Goal: Task Accomplishment & Management: Manage account settings

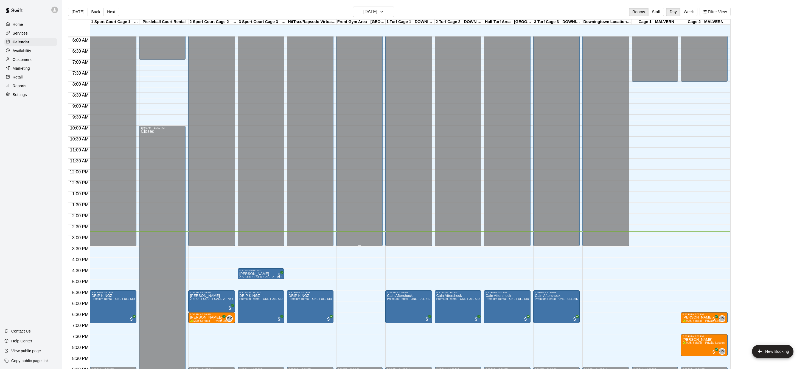
scroll to position [129, 0]
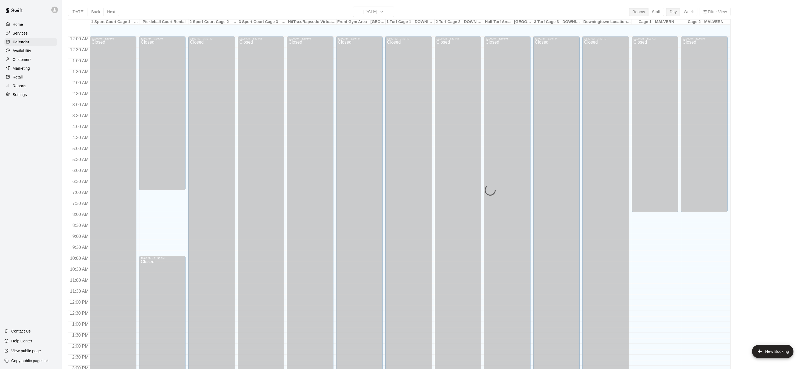
scroll to position [171, 0]
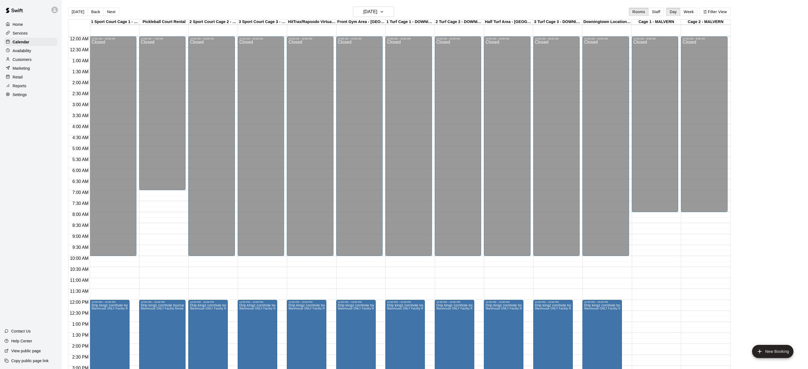
scroll to position [163, 0]
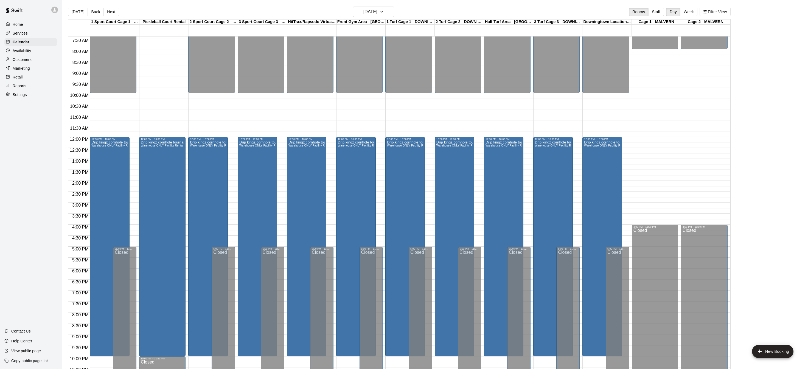
click at [25, 34] on p "Services" at bounding box center [20, 32] width 15 height 5
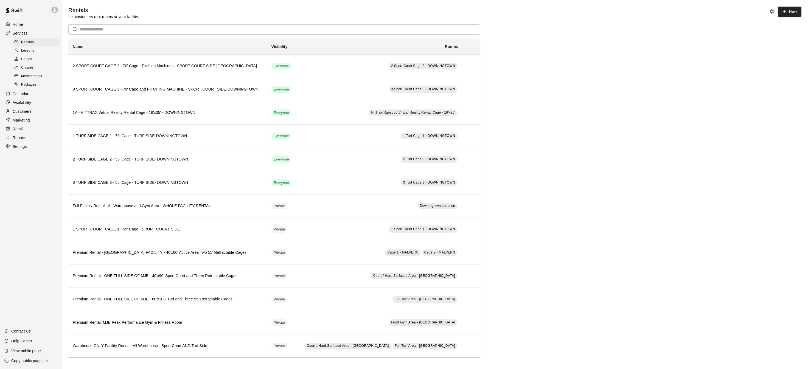
click at [38, 76] on span "Memberships" at bounding box center [31, 76] width 21 height 5
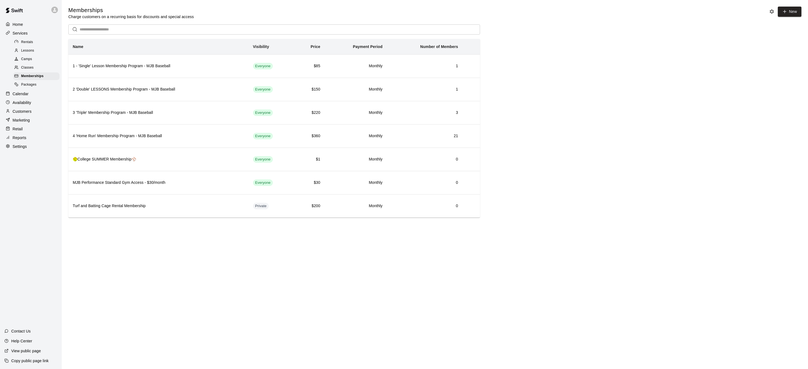
click at [24, 146] on p "Settings" at bounding box center [20, 146] width 14 height 5
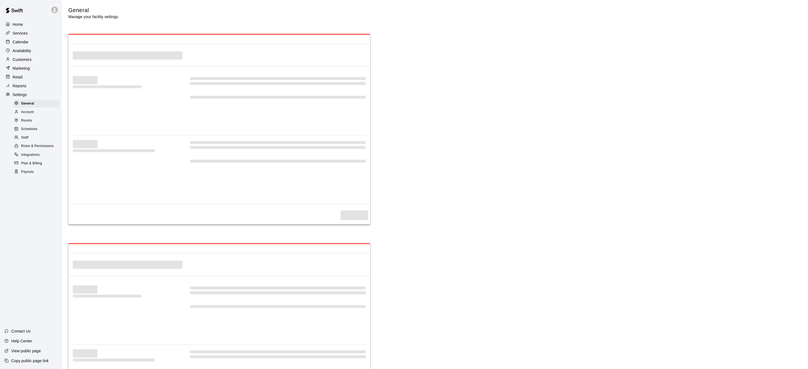
select select "**"
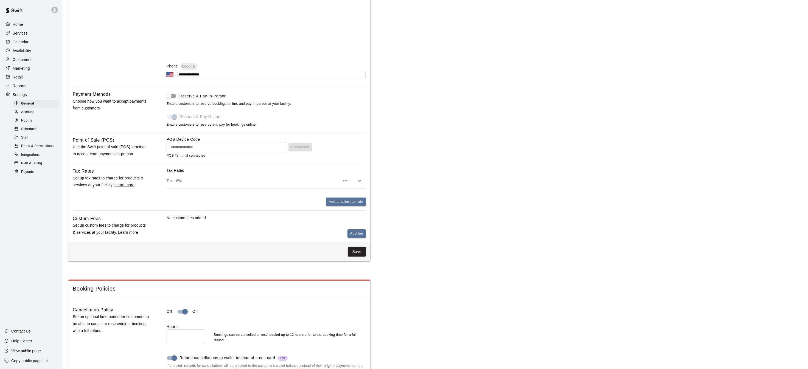
scroll to position [242, 0]
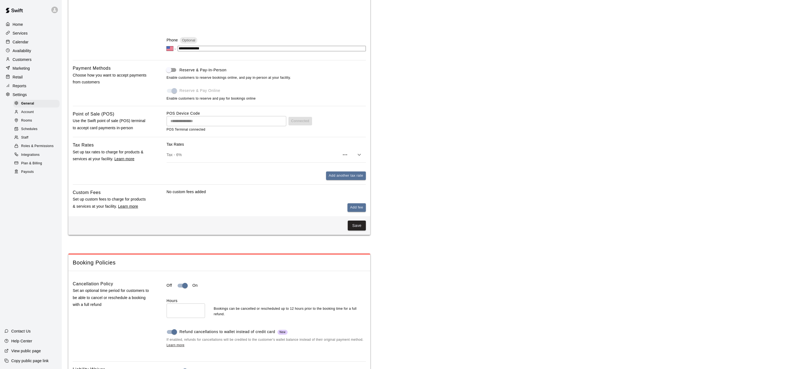
click at [185, 154] on p "Tax - 6%" at bounding box center [253, 154] width 173 height 5
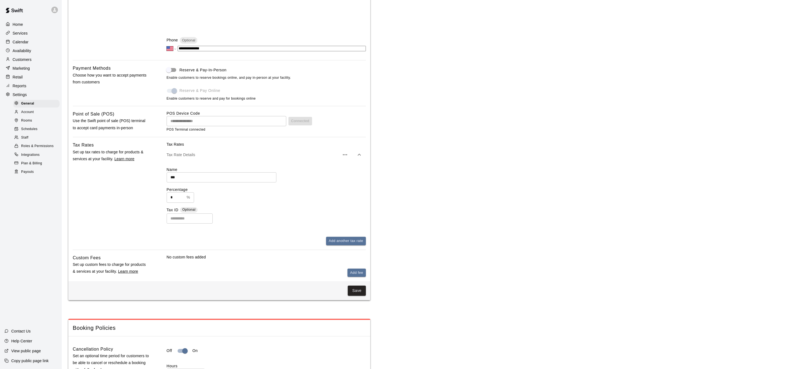
click at [195, 159] on div "Tax Rate Details" at bounding box center [266, 154] width 199 height 15
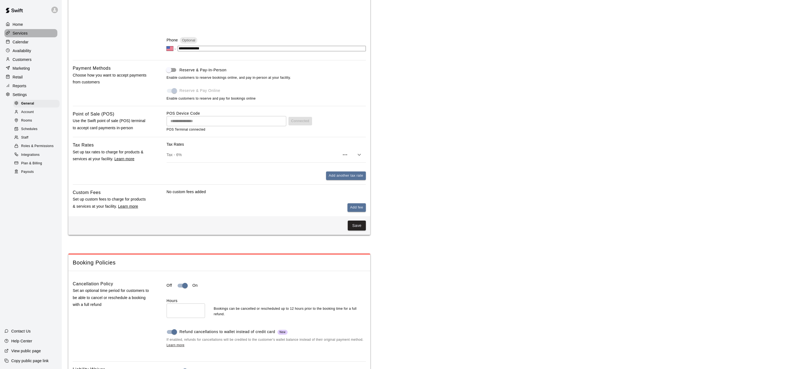
click at [20, 30] on p "Services" at bounding box center [20, 32] width 15 height 5
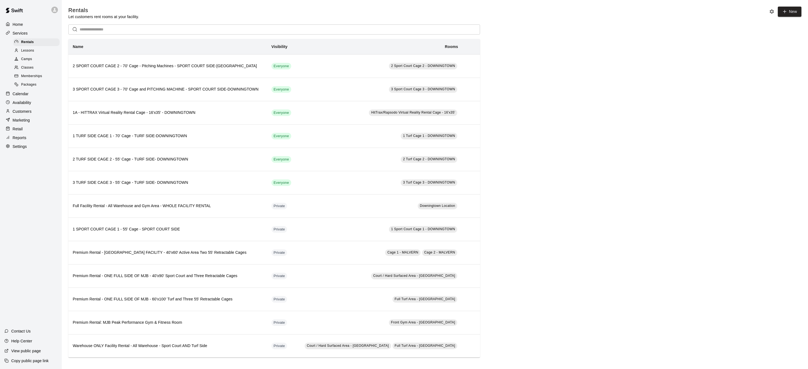
click at [41, 78] on span "Memberships" at bounding box center [31, 76] width 21 height 5
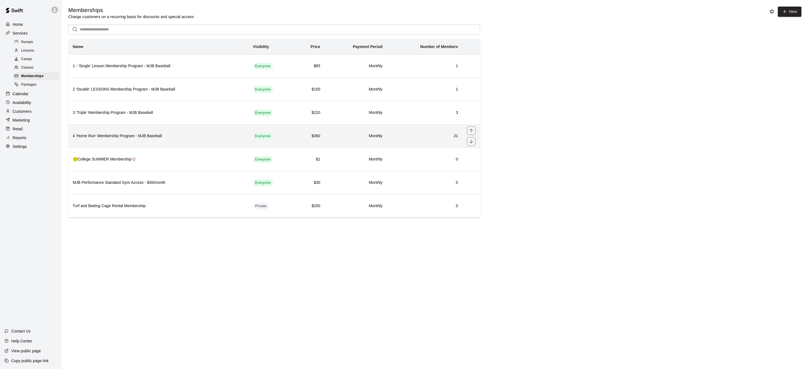
click at [118, 133] on h6 "4 'Home Run' Membership Program - MJB Baseball" at bounding box center [158, 136] width 171 height 6
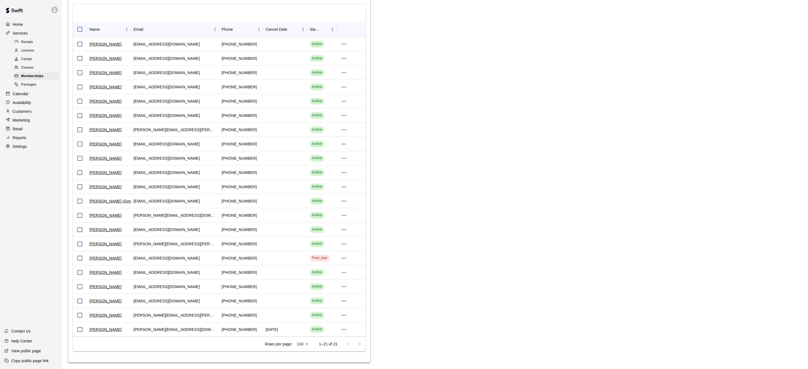
scroll to position [1297, 0]
click at [341, 257] on icon "more actions" at bounding box center [343, 258] width 7 height 7
click at [342, 257] on div at bounding box center [404, 184] width 808 height 369
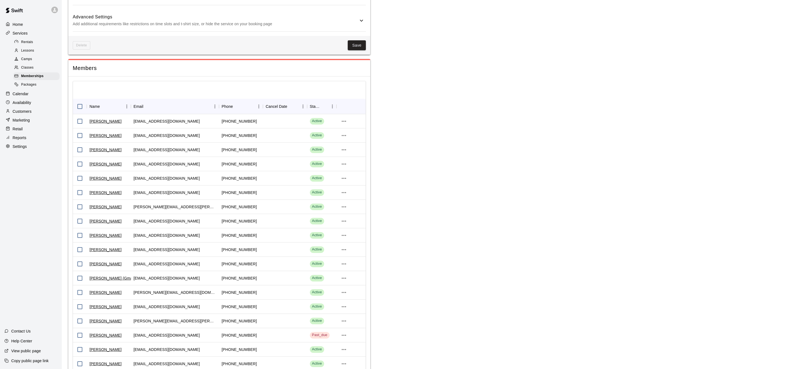
click at [147, 21] on h6 "Advanced Settings" at bounding box center [215, 16] width 285 height 7
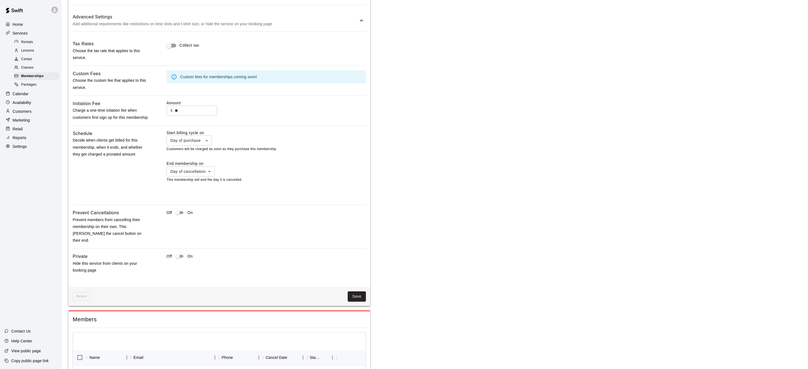
click at [174, 79] on icon at bounding box center [173, 76] width 5 height 5
click at [27, 33] on p "Services" at bounding box center [20, 32] width 15 height 5
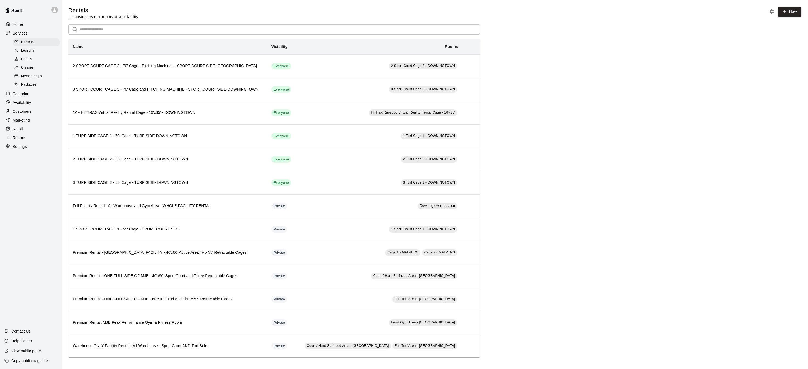
click at [16, 97] on div "Calendar" at bounding box center [30, 94] width 53 height 8
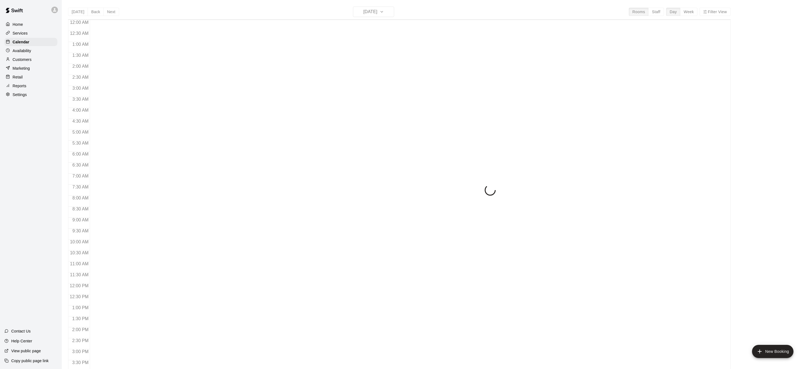
scroll to position [171, 0]
